Goal: Information Seeking & Learning: Learn about a topic

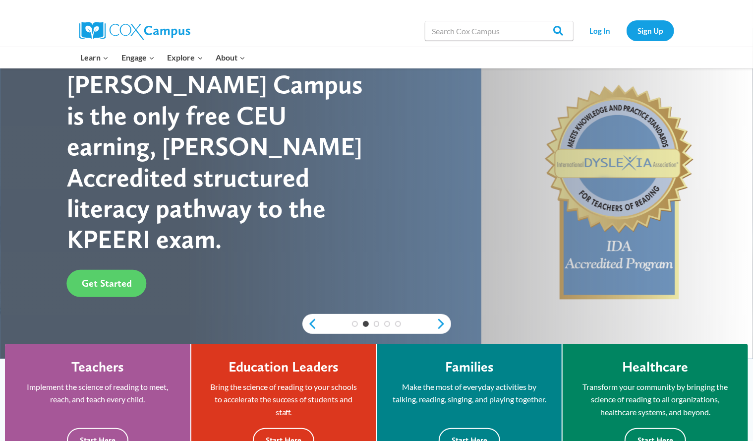
scroll to position [38, 0]
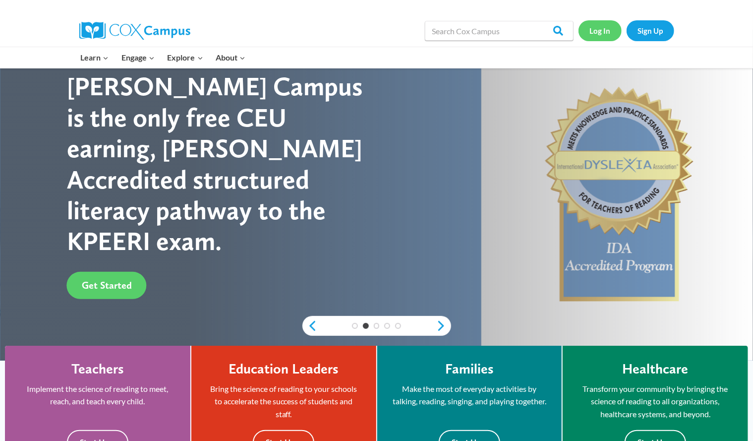
click at [605, 26] on link "Log In" at bounding box center [600, 30] width 43 height 20
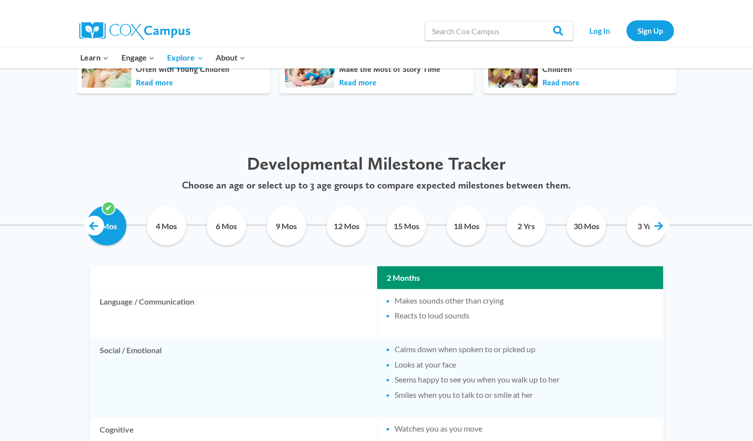
scroll to position [409, 0]
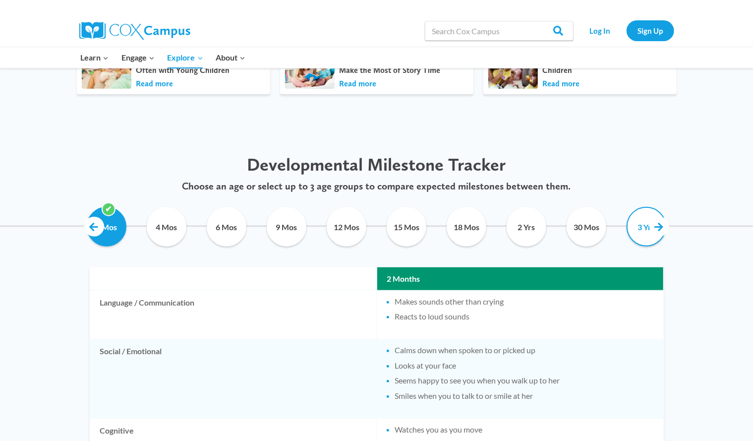
click at [646, 230] on input "3 Yrs" at bounding box center [646, 227] width 45 height 40
checkbox input "true"
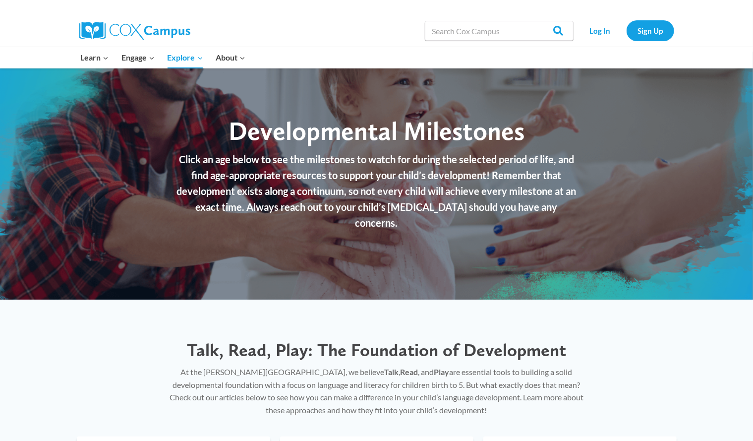
scroll to position [0, 0]
